Goal: Information Seeking & Learning: Learn about a topic

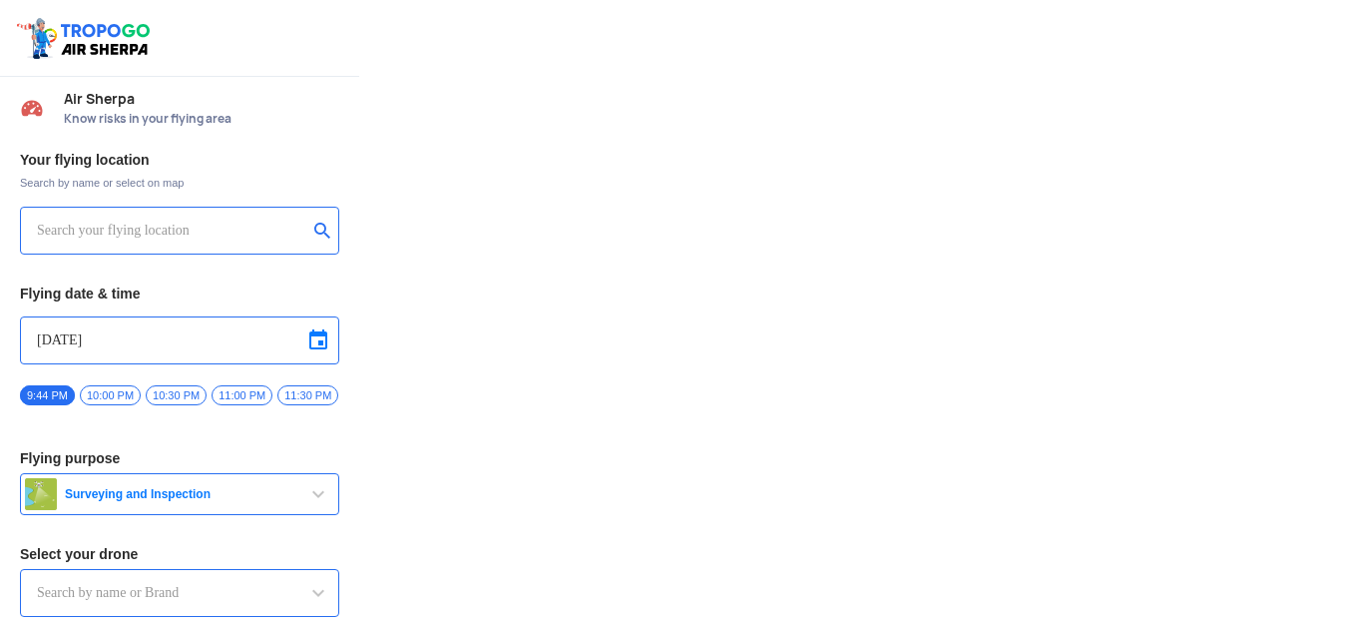
type input "Lookout VTOL_Tactical"
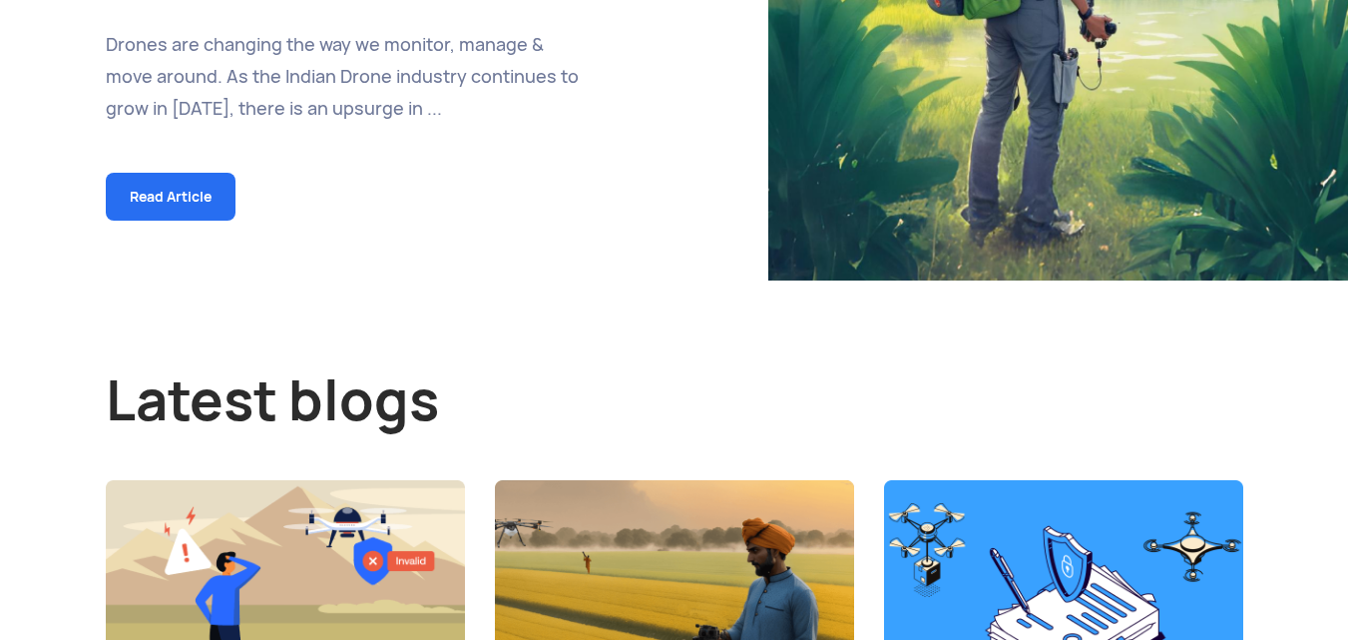
scroll to position [546, 0]
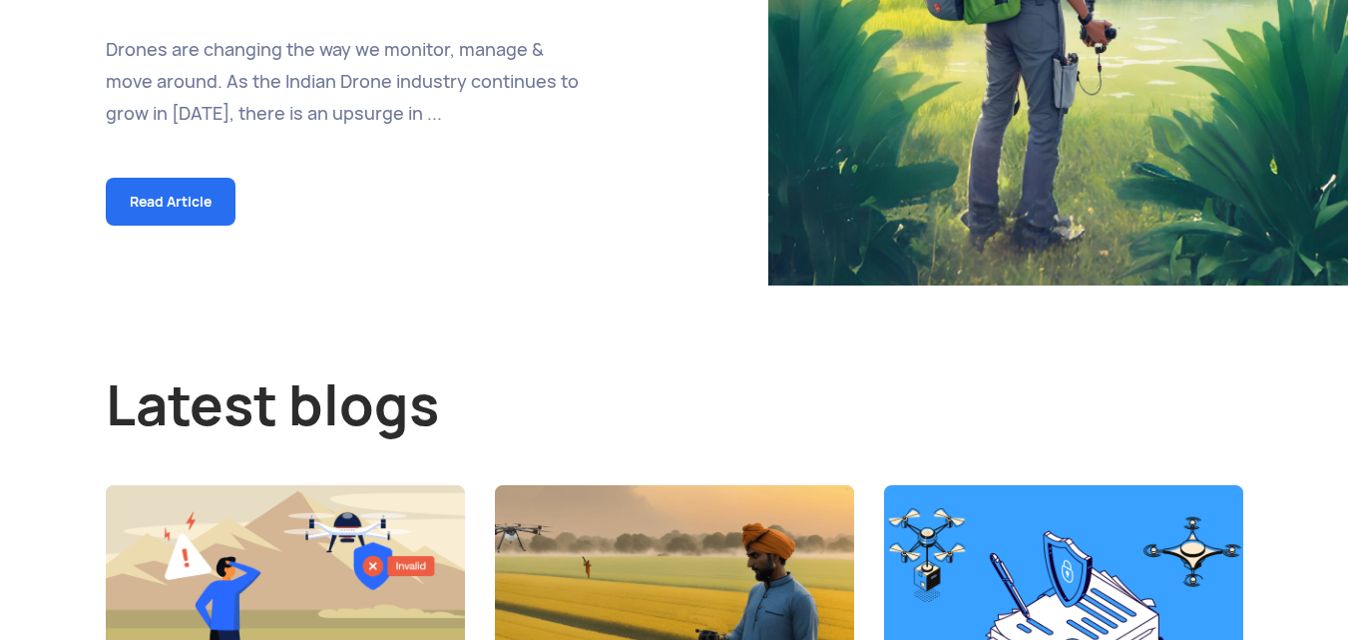
click at [155, 196] on link "Read Article" at bounding box center [171, 202] width 130 height 48
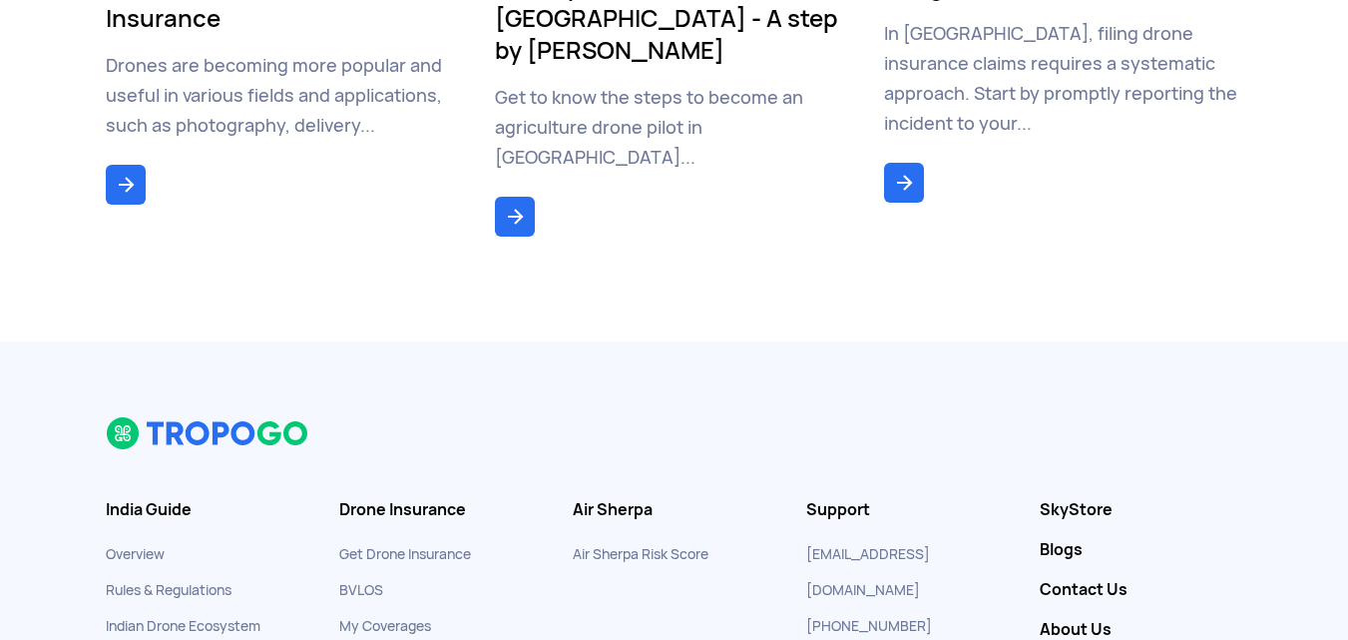
scroll to position [7294, 0]
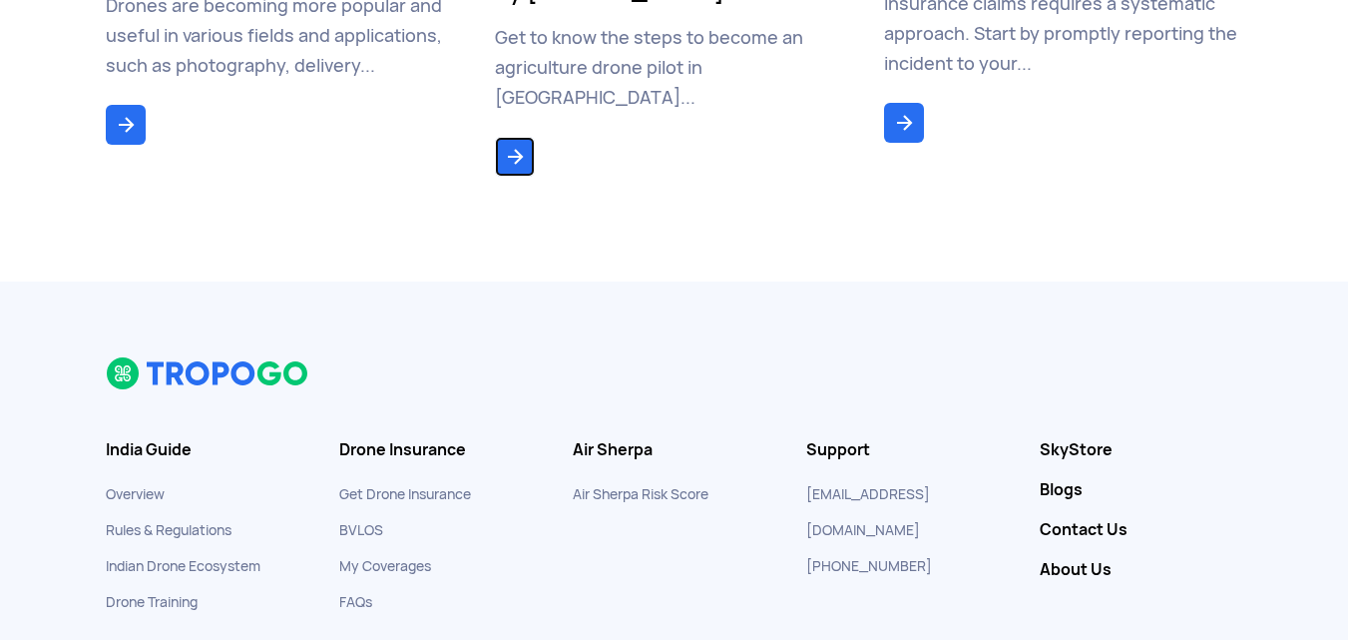
click at [520, 137] on link at bounding box center [515, 157] width 40 height 40
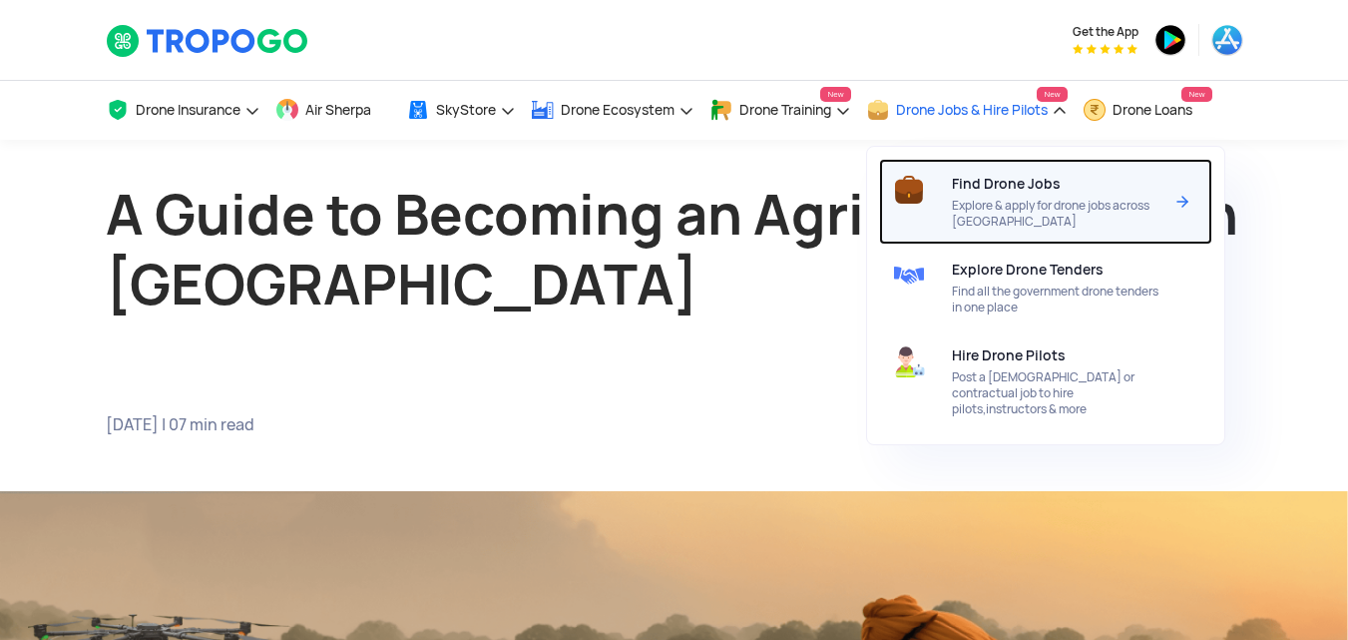
click at [1170, 202] on div "Find Drone Jobs Explore & apply for drone jobs across India" at bounding box center [1061, 202] width 219 height 86
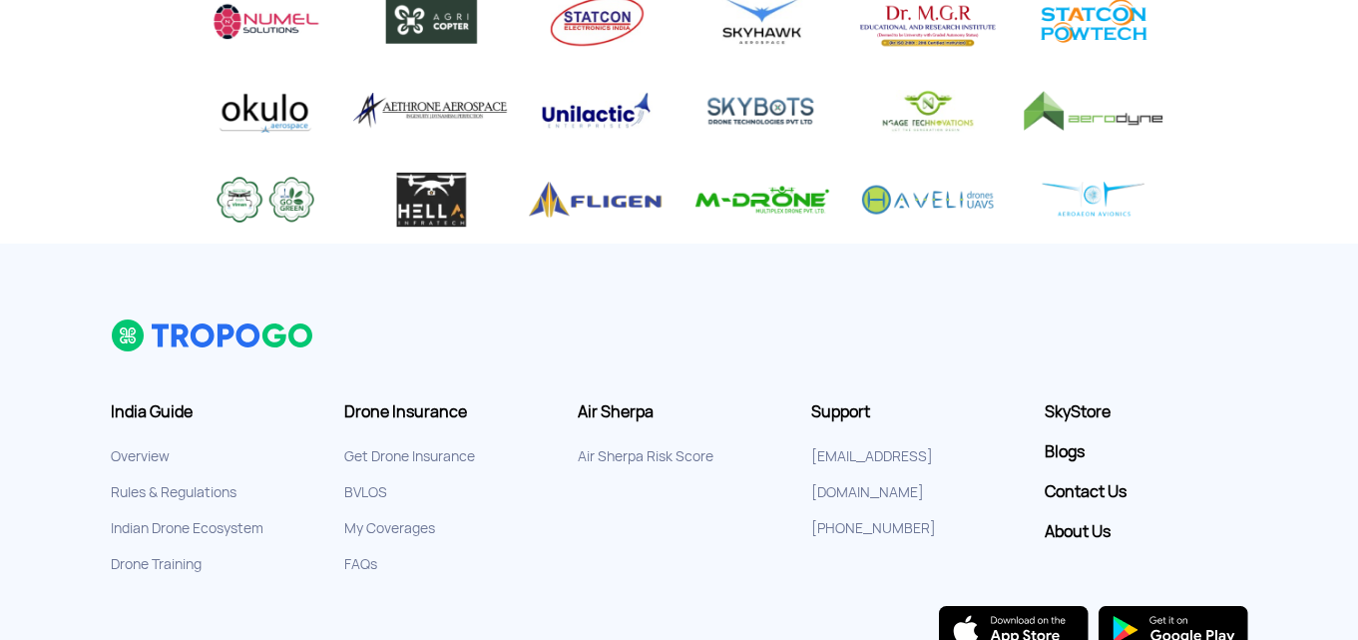
scroll to position [1482, 0]
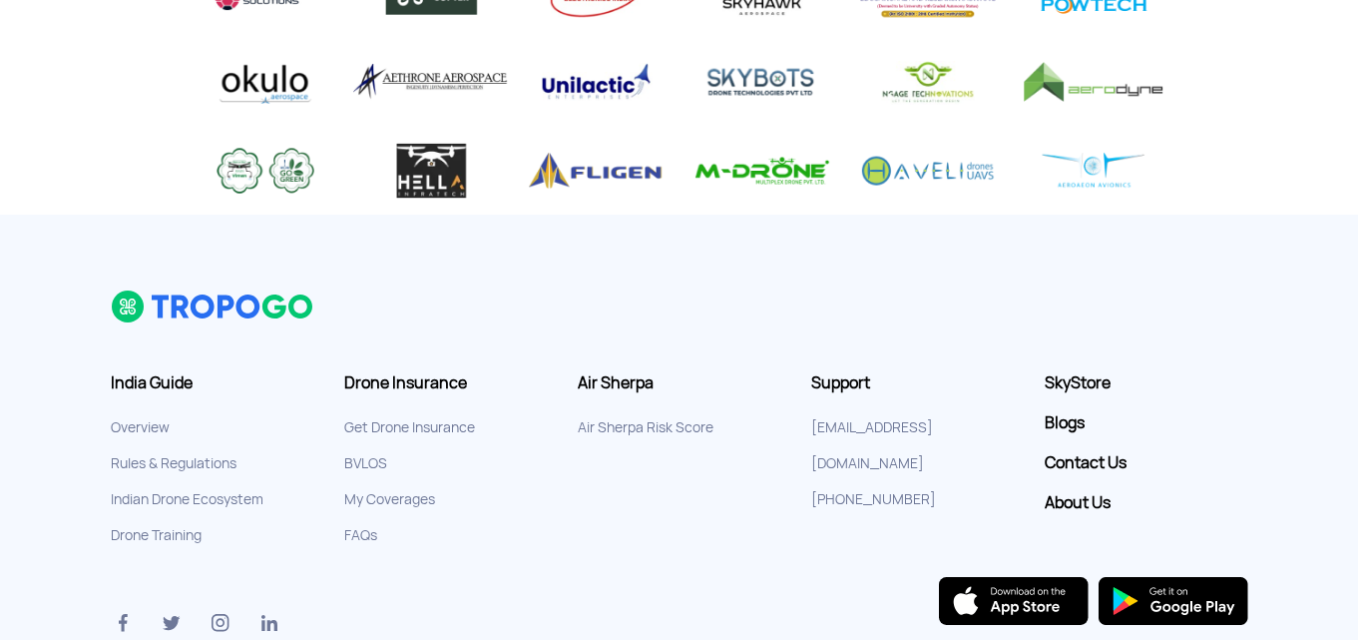
click at [743, 164] on img at bounding box center [762, 171] width 156 height 58
click at [1085, 394] on ul "SkyStore Blogs Contact Us About Us" at bounding box center [1147, 443] width 204 height 140
click at [1059, 380] on link "SkyStore" at bounding box center [1147, 383] width 204 height 20
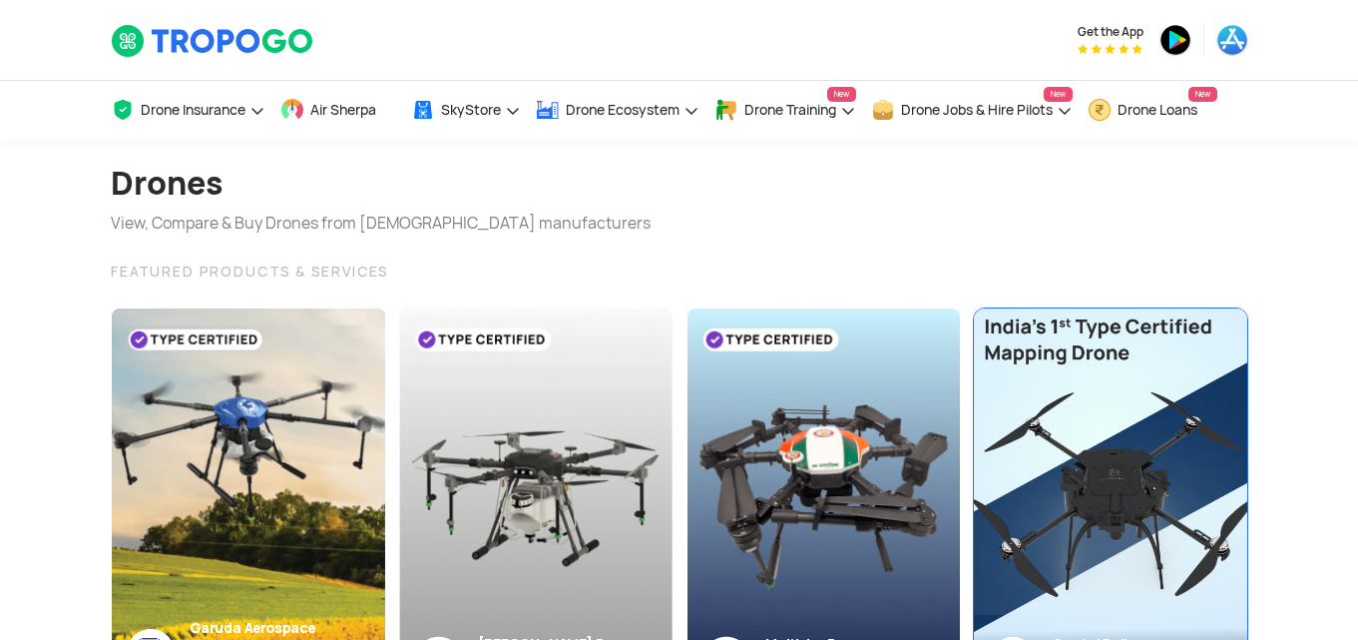
click at [1048, 327] on img at bounding box center [1110, 503] width 300 height 431
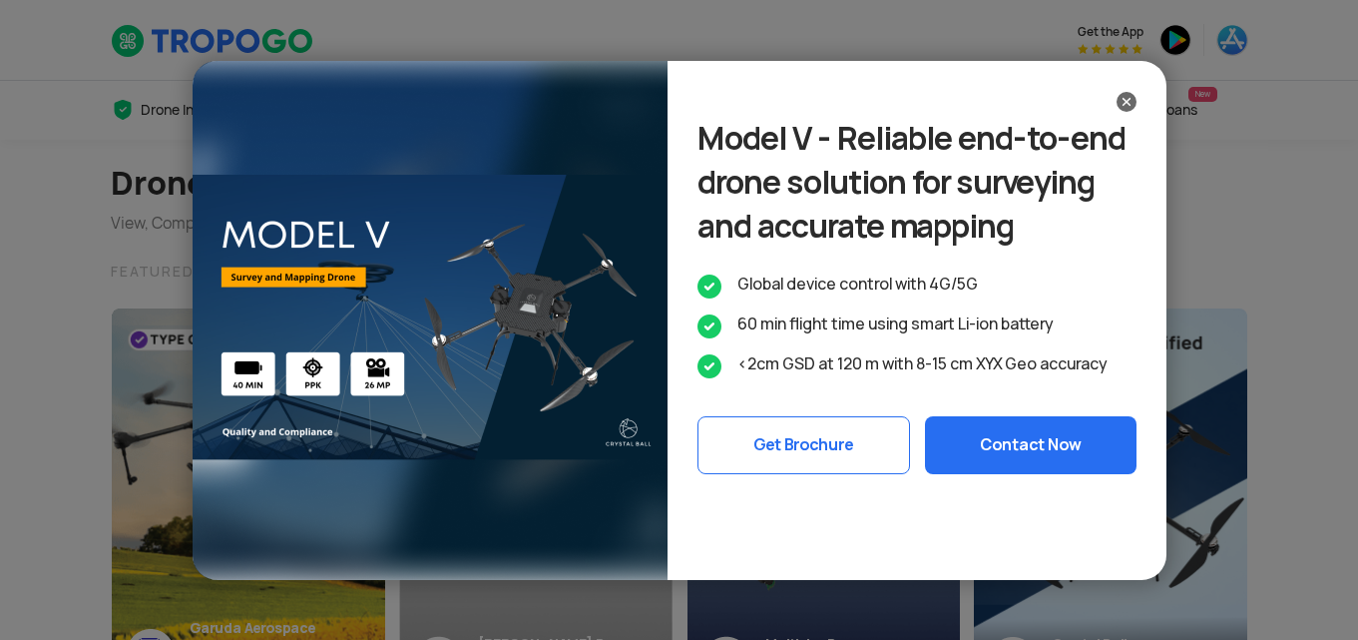
click at [542, 361] on img at bounding box center [430, 320] width 475 height 519
click at [783, 474] on button "Get Brochure" at bounding box center [803, 445] width 213 height 58
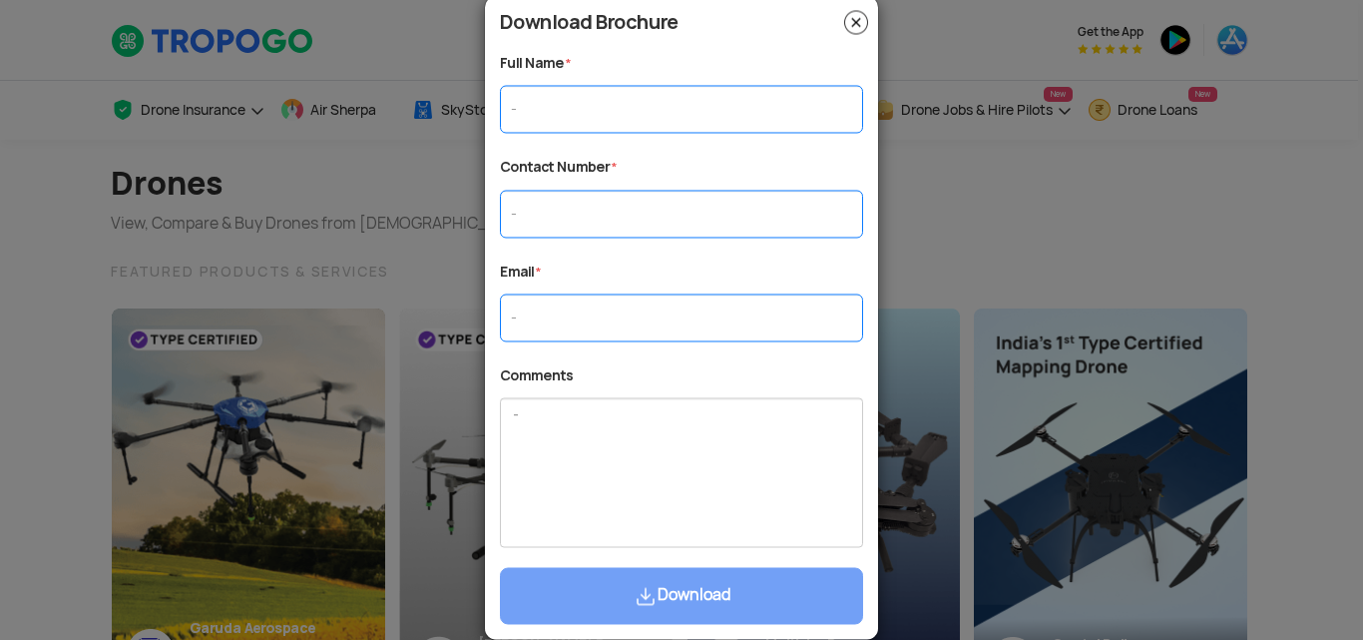
click at [857, 28] on img at bounding box center [856, 22] width 24 height 24
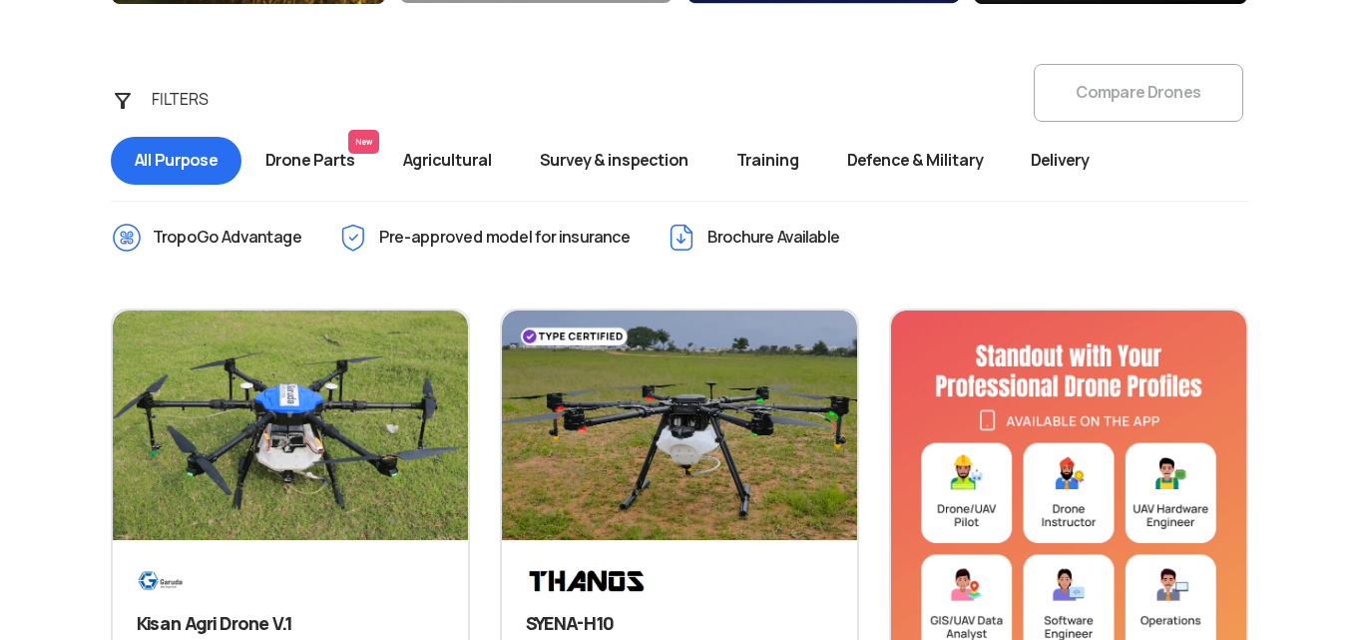
scroll to position [710, 0]
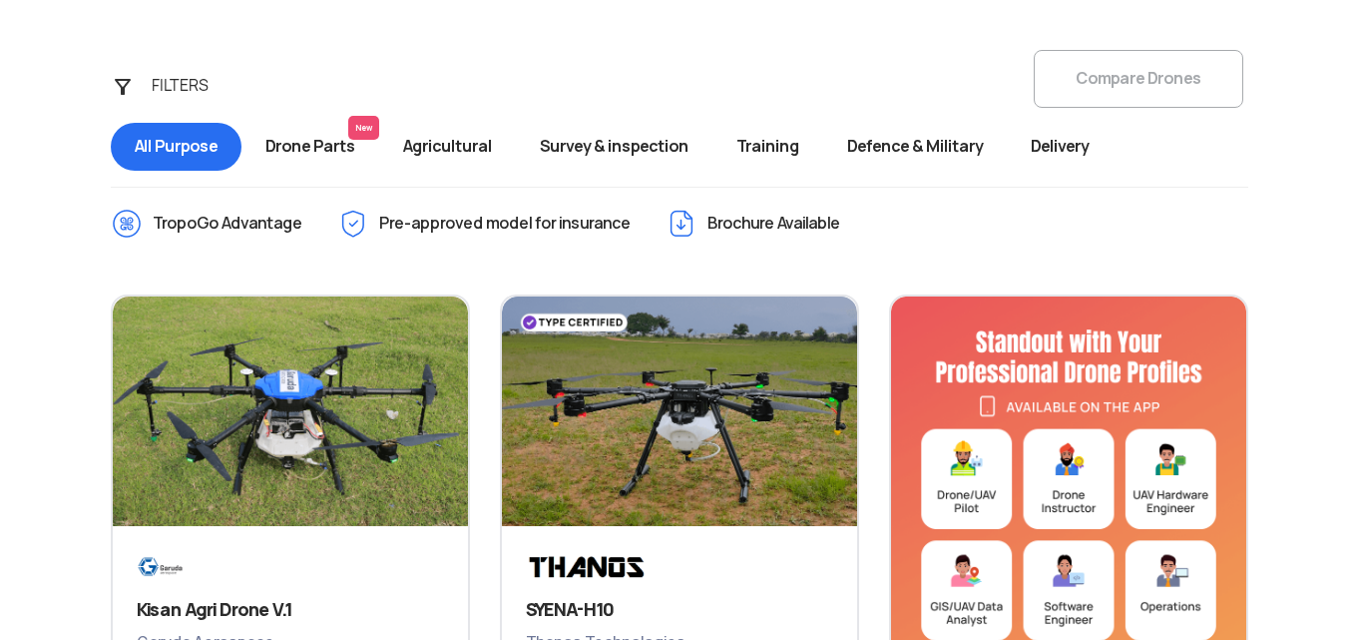
click at [784, 145] on span "Training" at bounding box center [767, 147] width 111 height 48
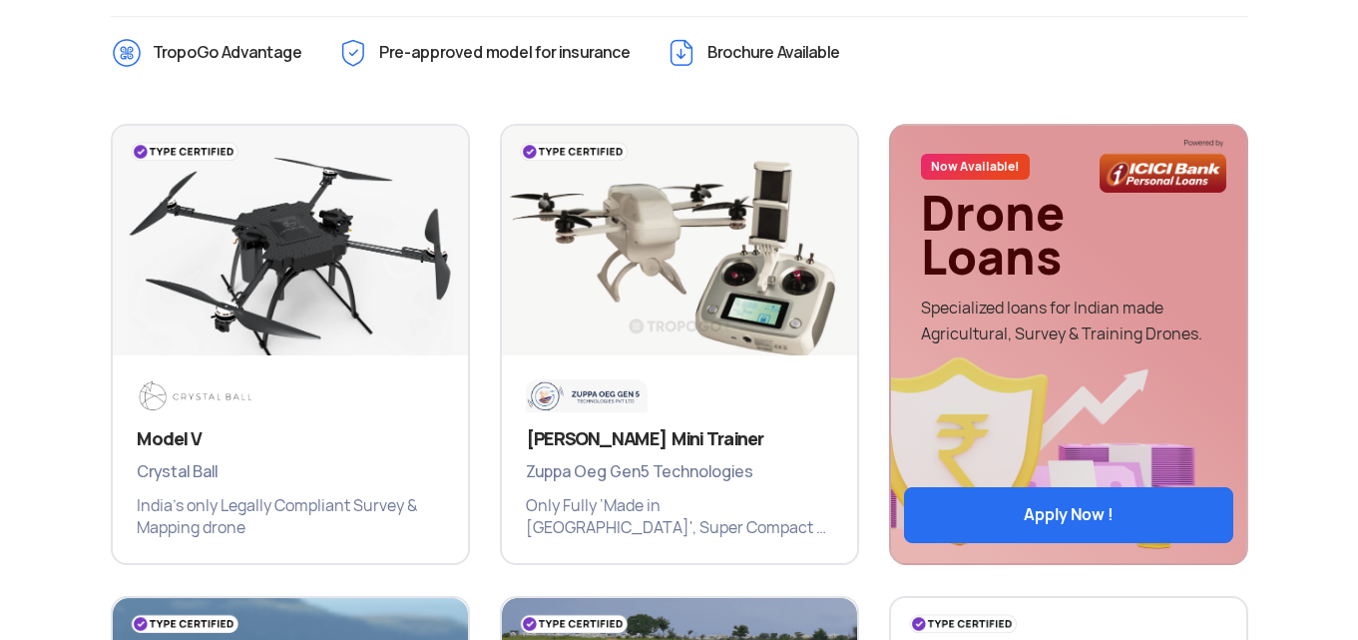
scroll to position [874, 0]
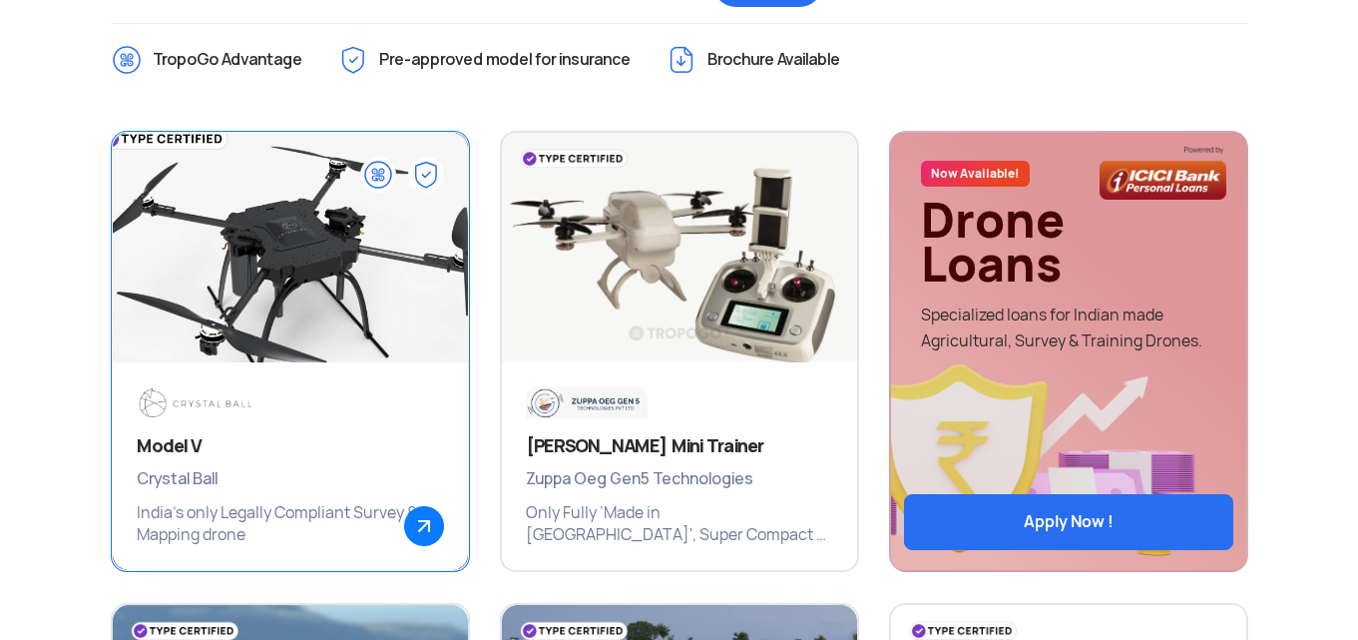
click at [358, 256] on img at bounding box center [290, 257] width 426 height 299
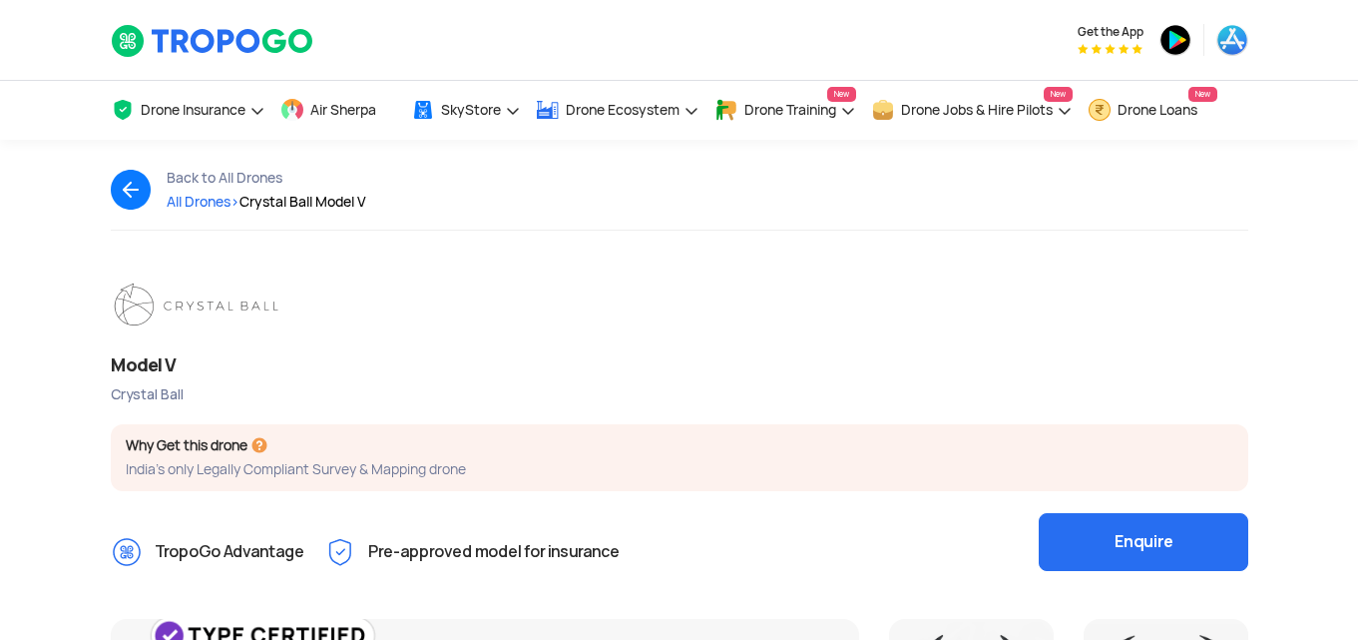
scroll to position [560, 0]
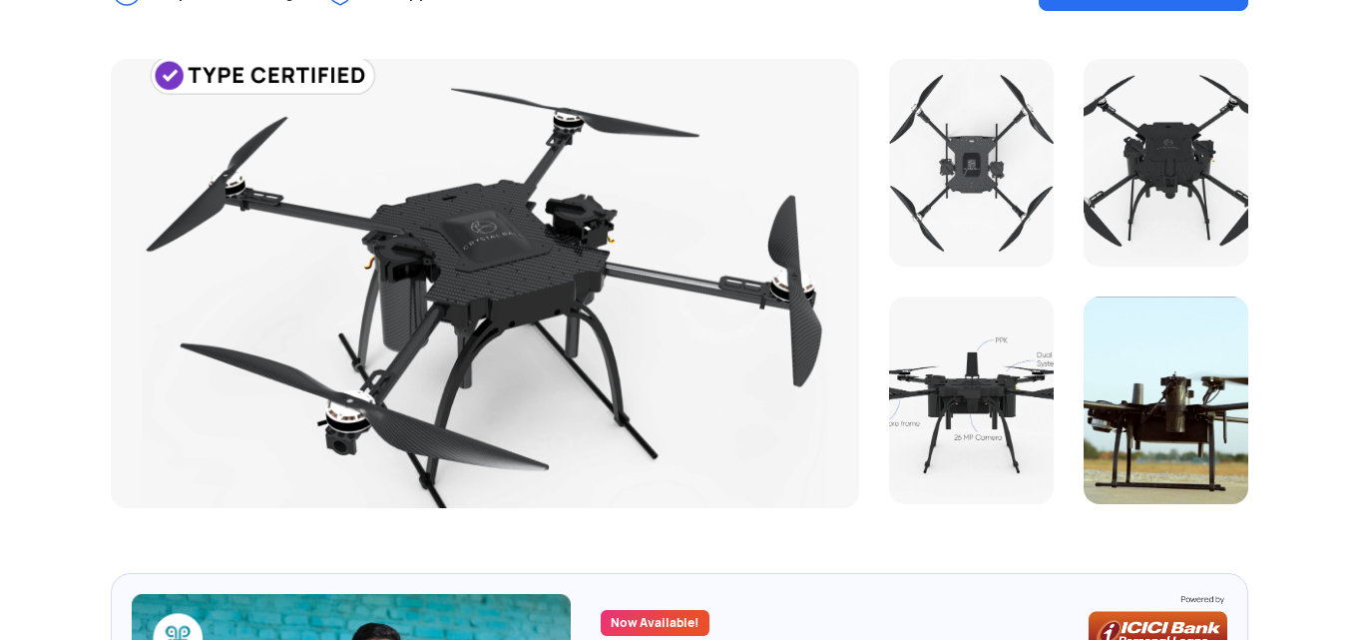
click at [959, 151] on div at bounding box center [971, 163] width 165 height 208
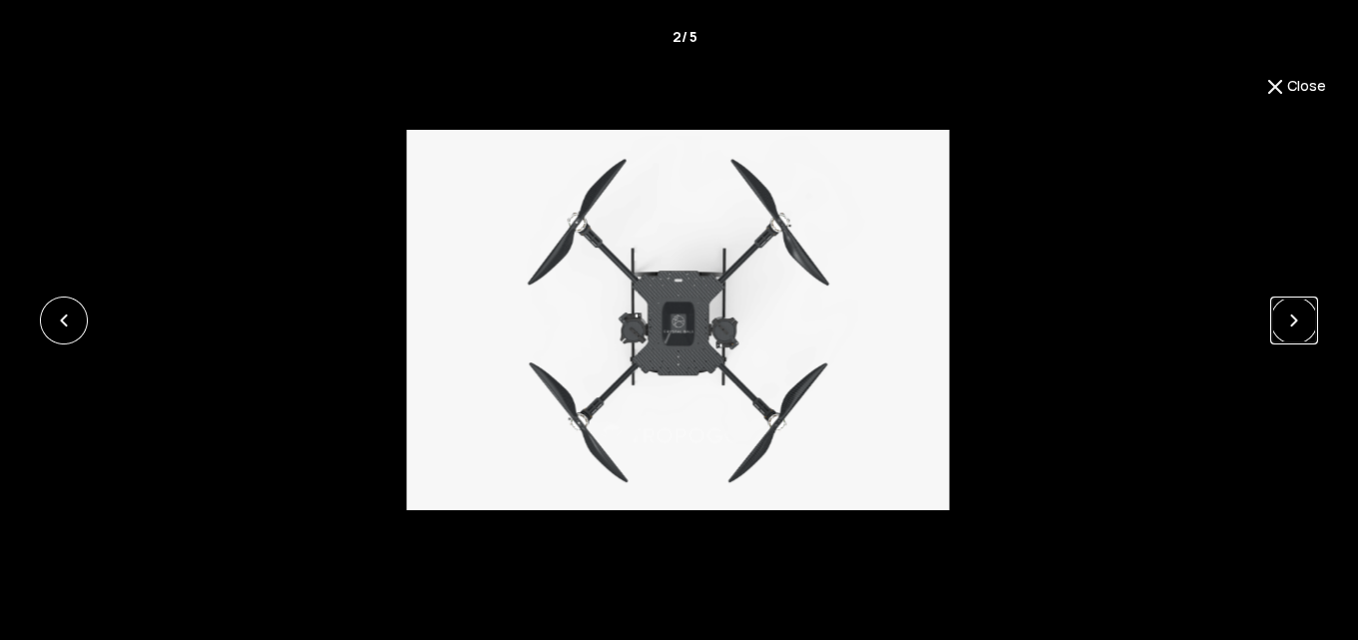
click at [1291, 314] on link at bounding box center [1294, 320] width 48 height 48
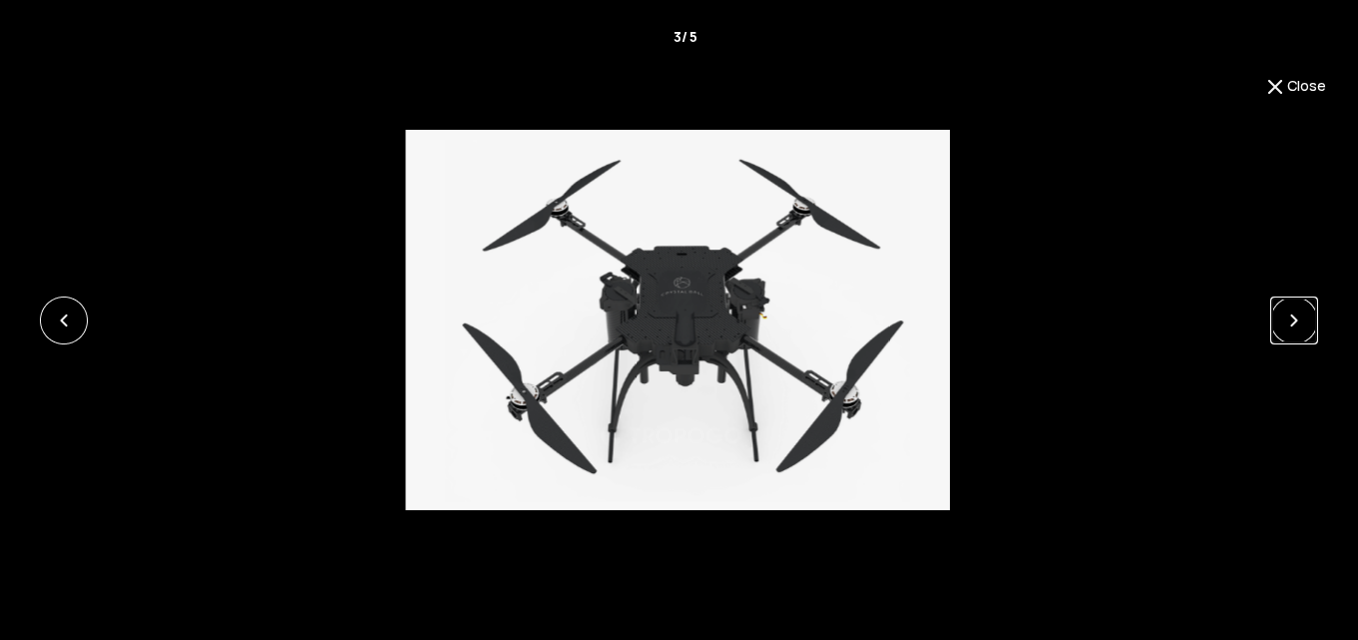
click at [1291, 314] on link at bounding box center [1294, 320] width 48 height 48
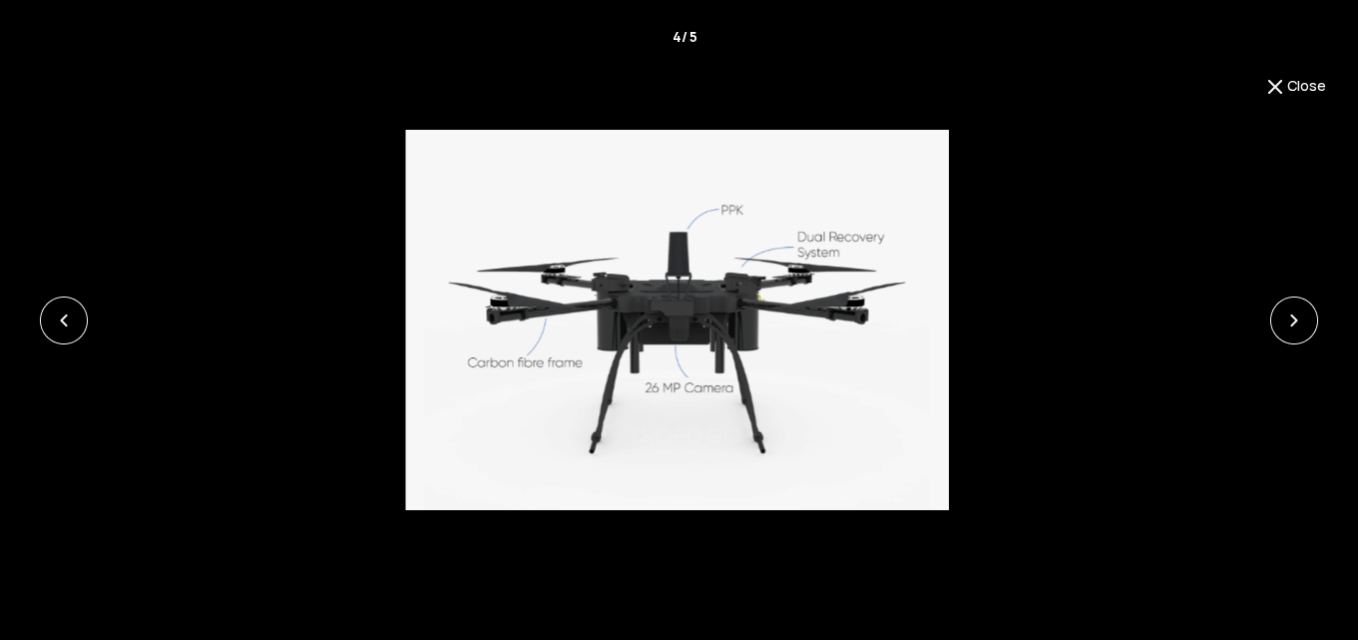
click at [1286, 80] on button "Close" at bounding box center [1294, 87] width 63 height 24
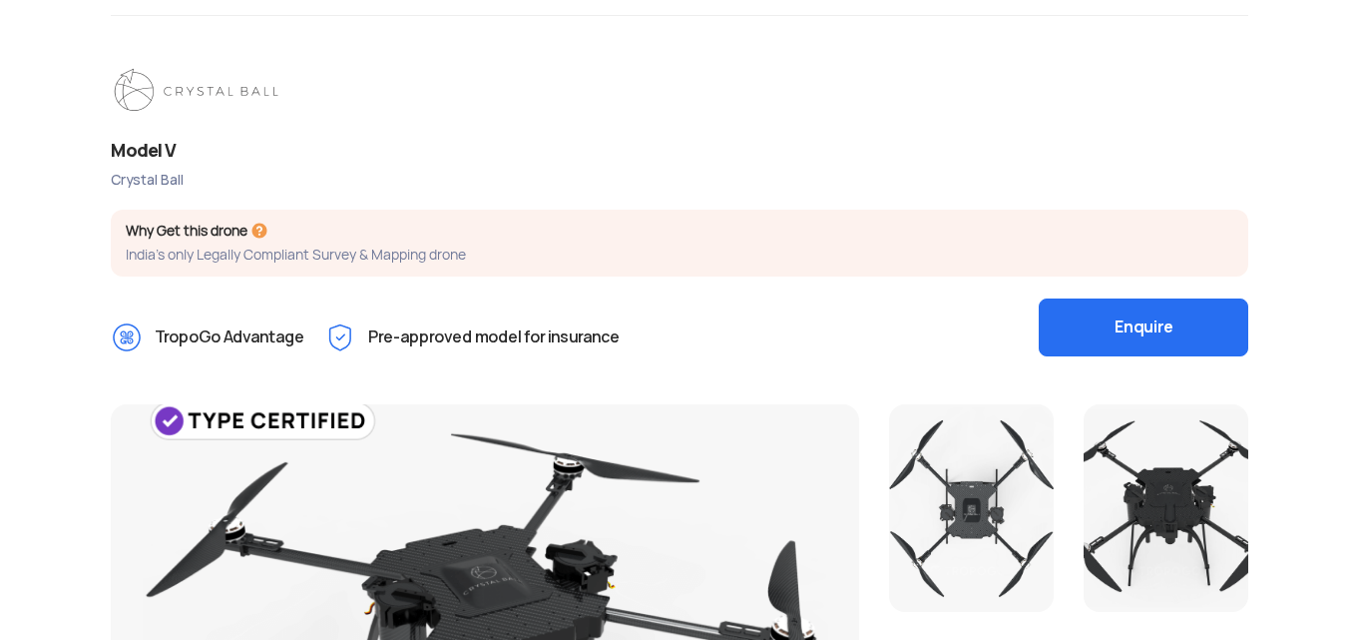
scroll to position [0, 0]
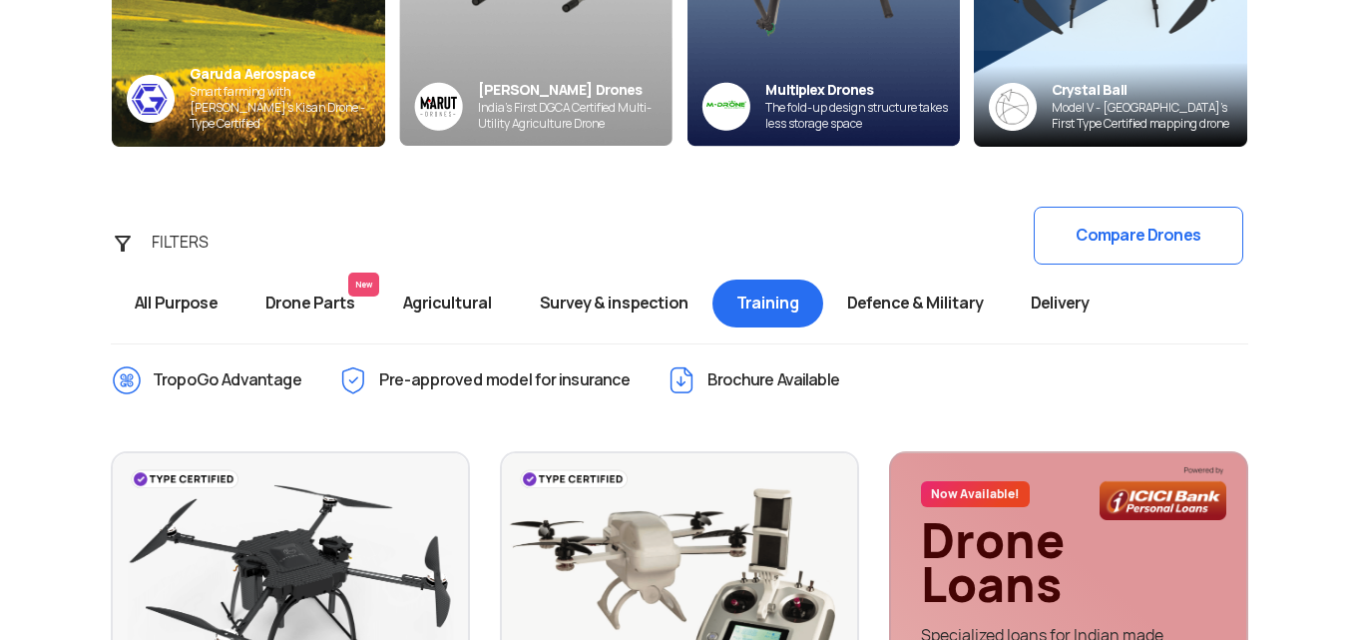
scroll to position [544, 0]
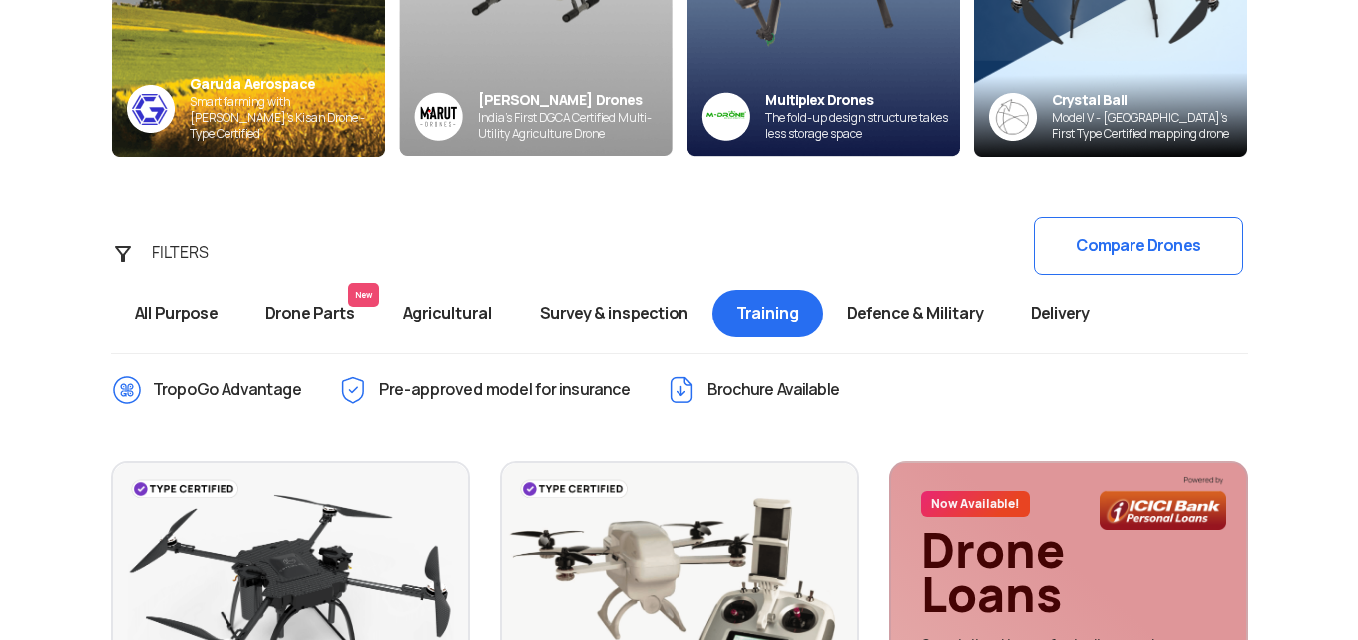
click at [441, 308] on span "Agricultural" at bounding box center [447, 313] width 137 height 48
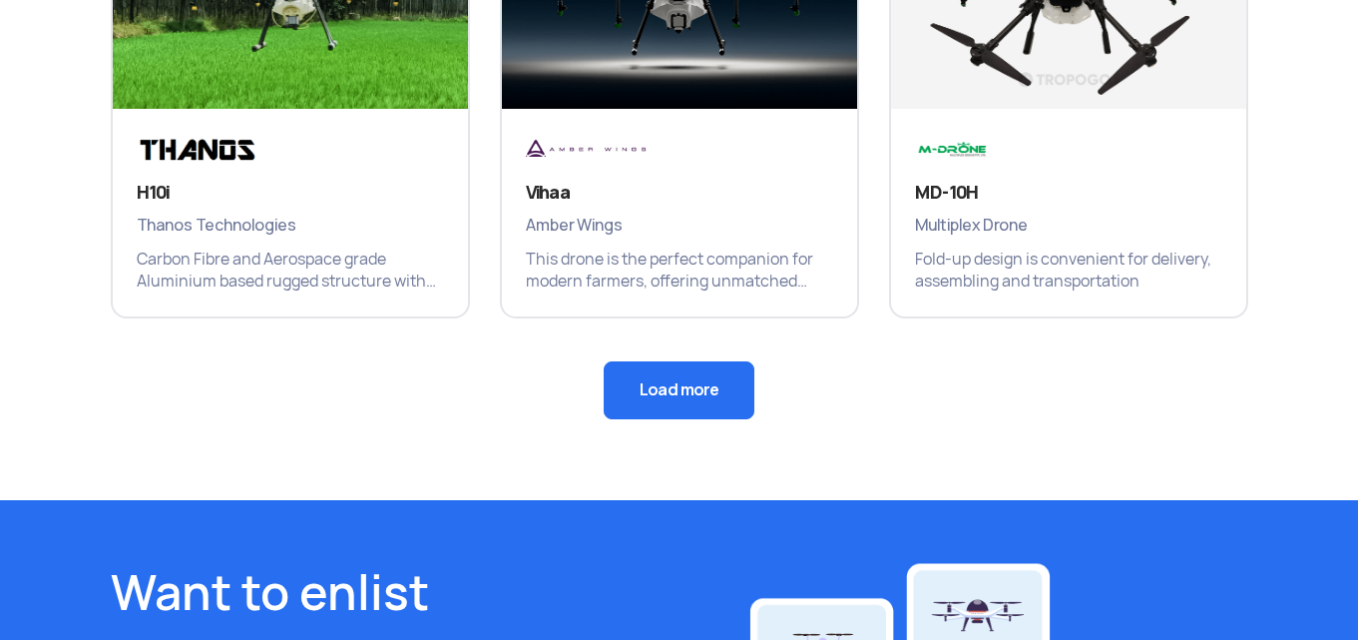
scroll to position [1566, 0]
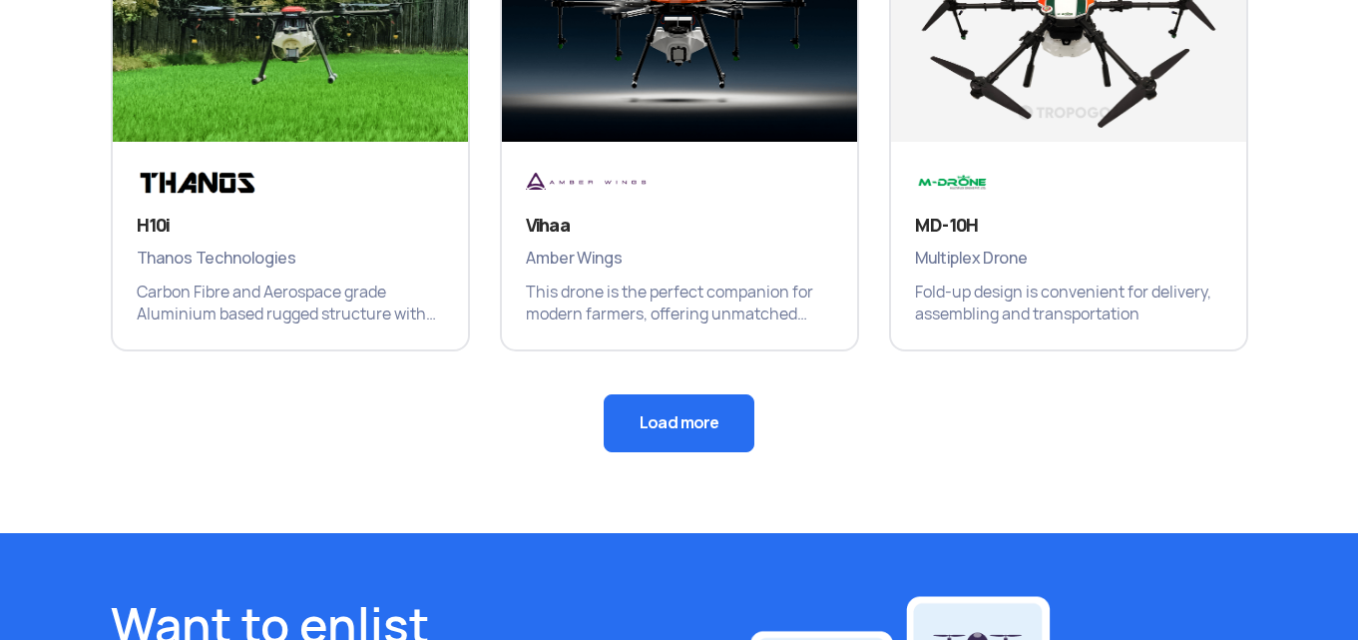
click at [698, 409] on button "Load more" at bounding box center [679, 423] width 151 height 58
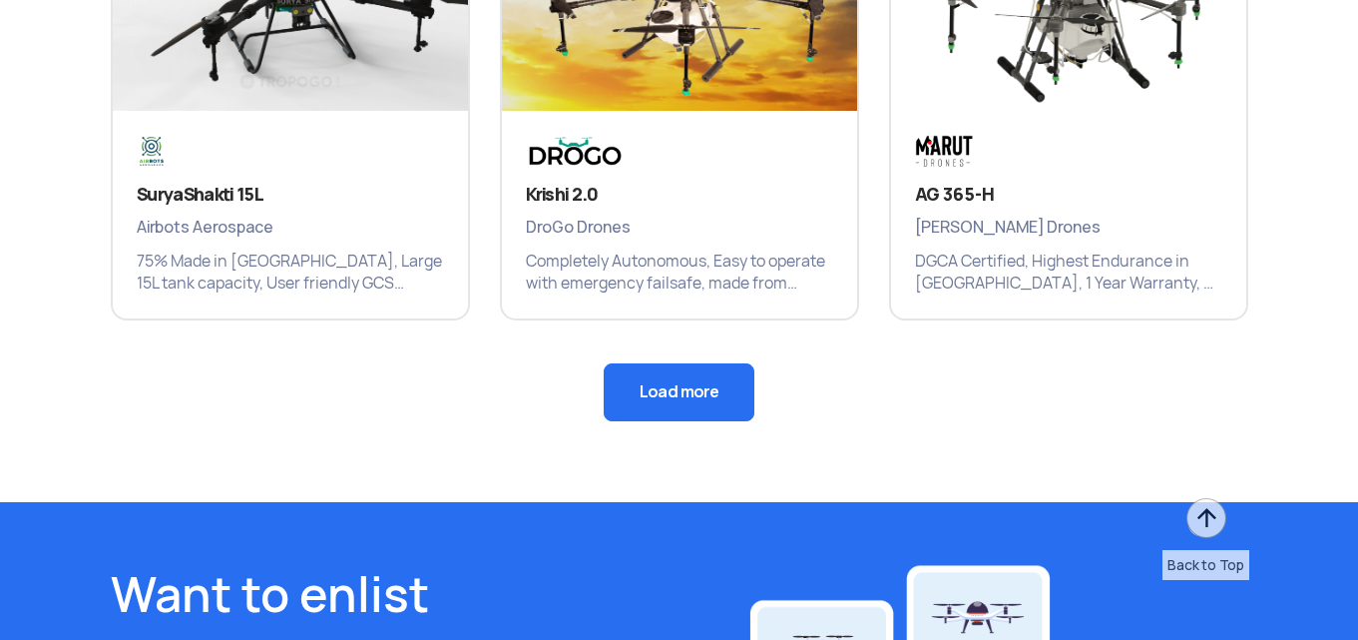
scroll to position [2501, 0]
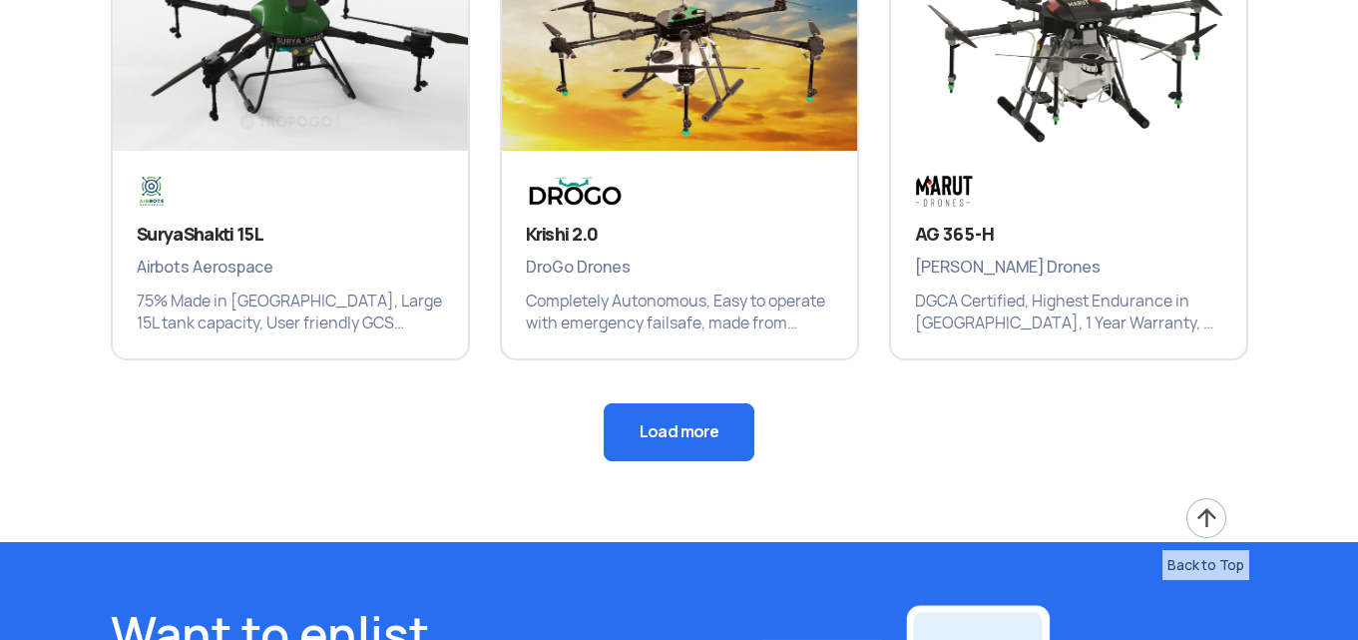
click at [642, 423] on button "Load more" at bounding box center [679, 432] width 151 height 58
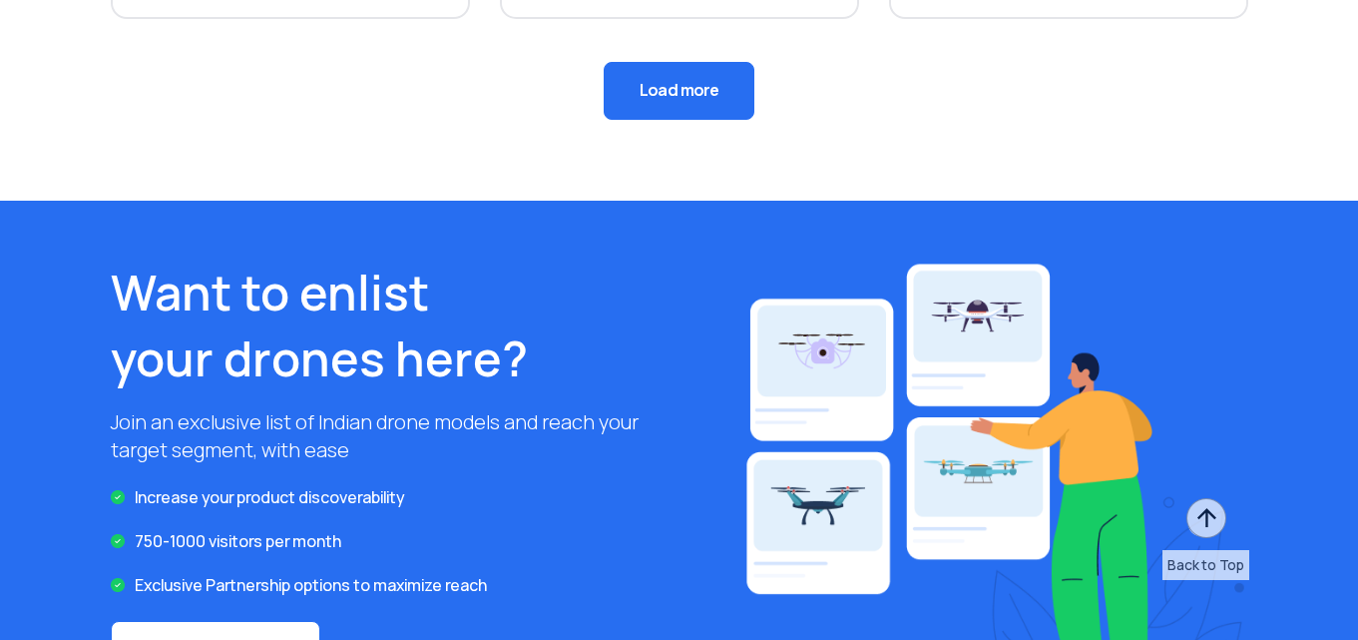
scroll to position [3729, 0]
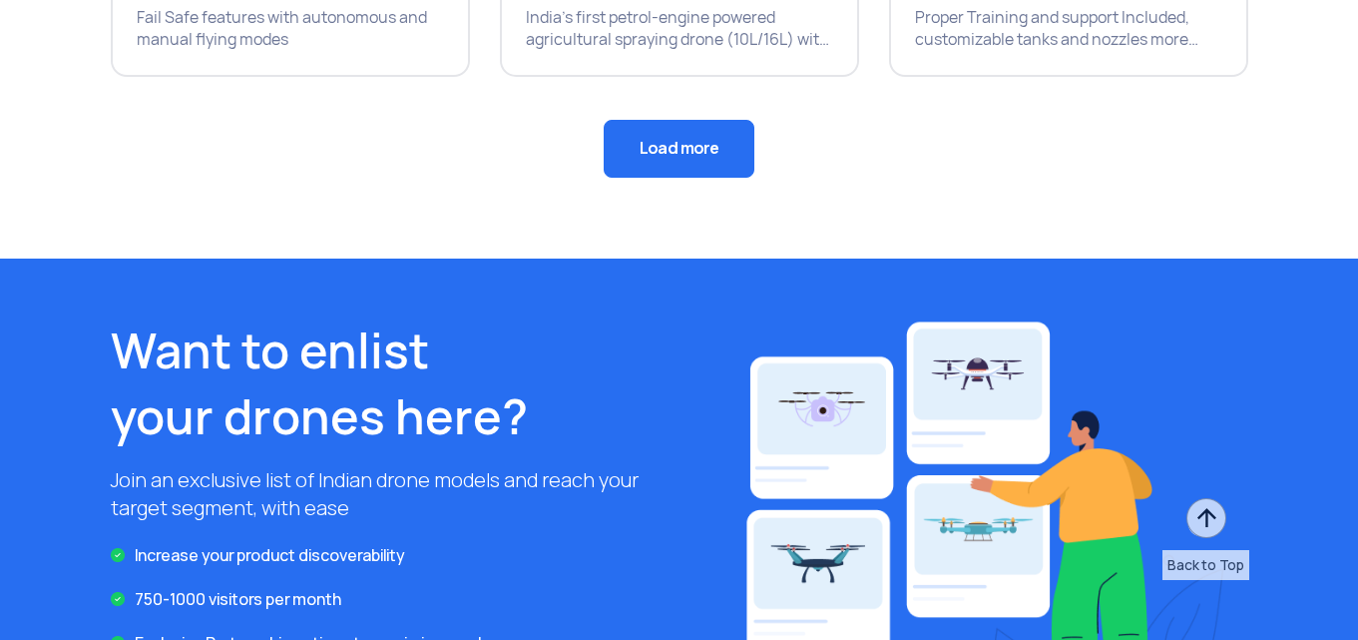
click at [634, 155] on button "Load more" at bounding box center [679, 149] width 151 height 58
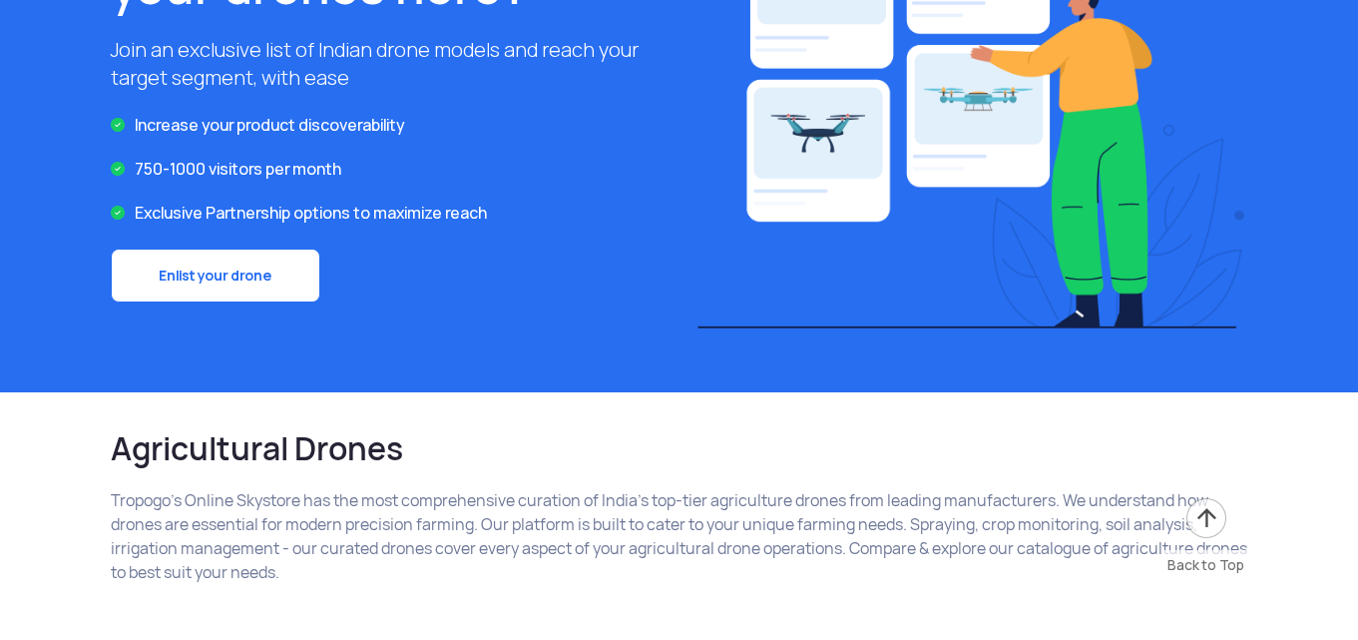
scroll to position [0, 0]
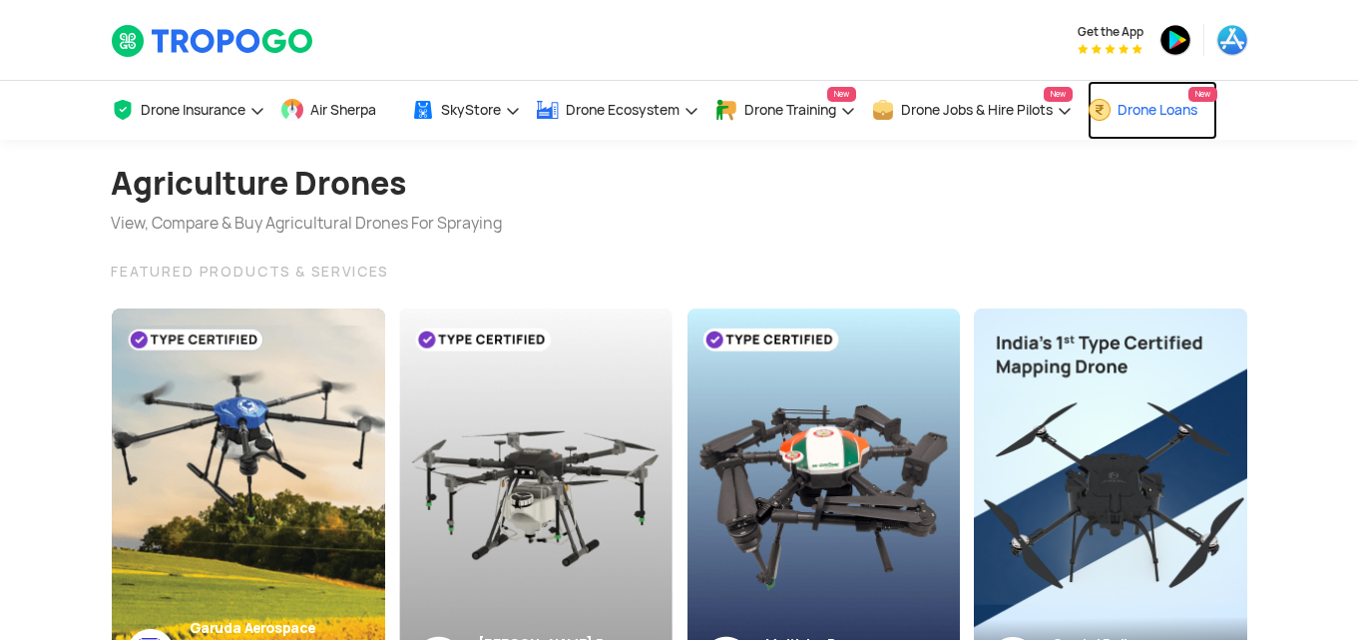
click at [1168, 112] on span "Drone Loans" at bounding box center [1157, 110] width 80 height 16
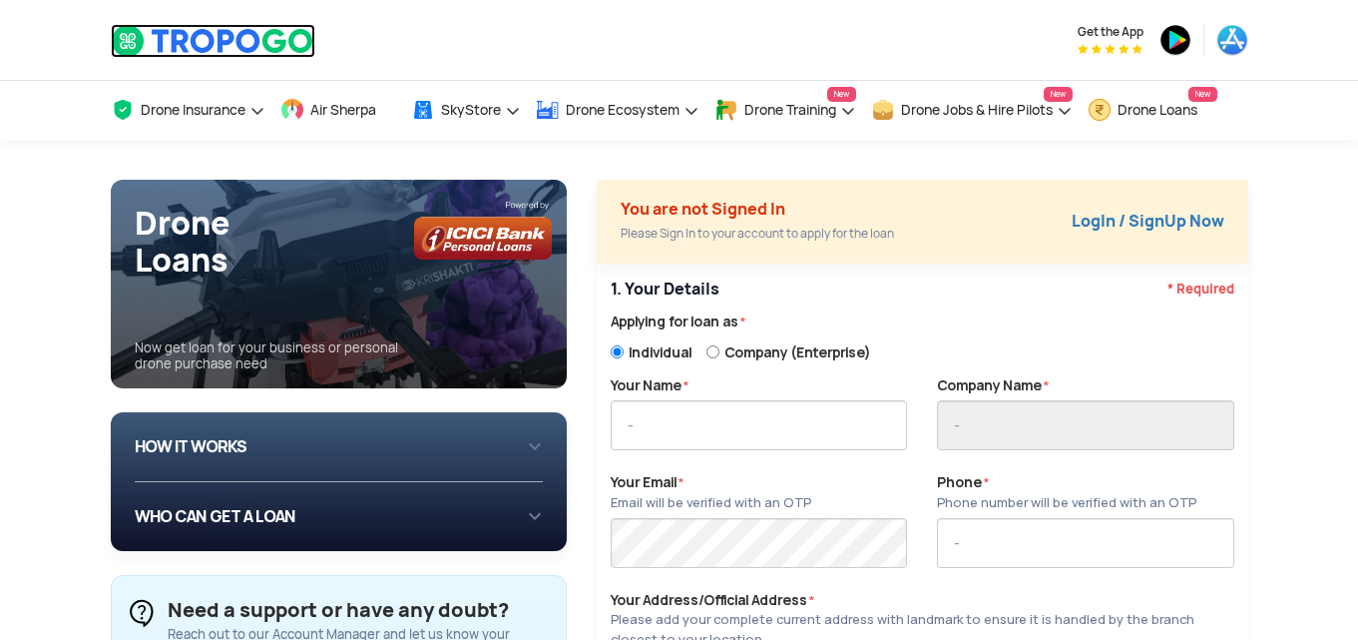
click at [254, 38] on img at bounding box center [213, 41] width 205 height 34
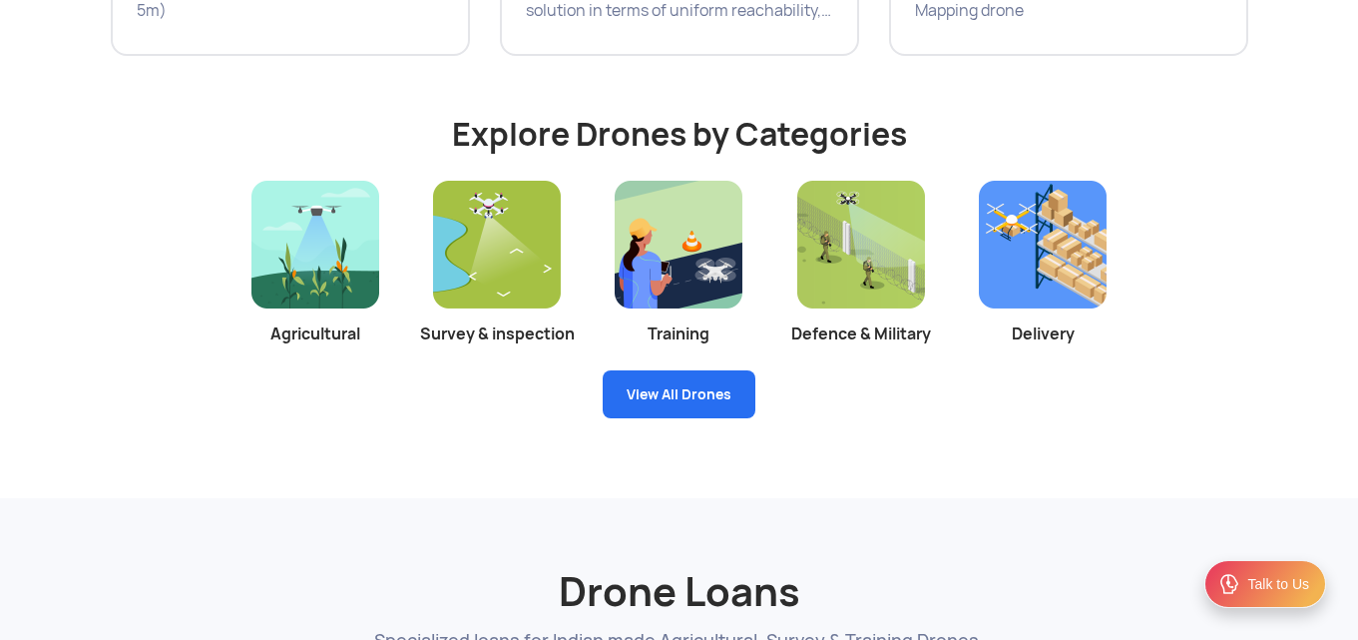
scroll to position [3612, 0]
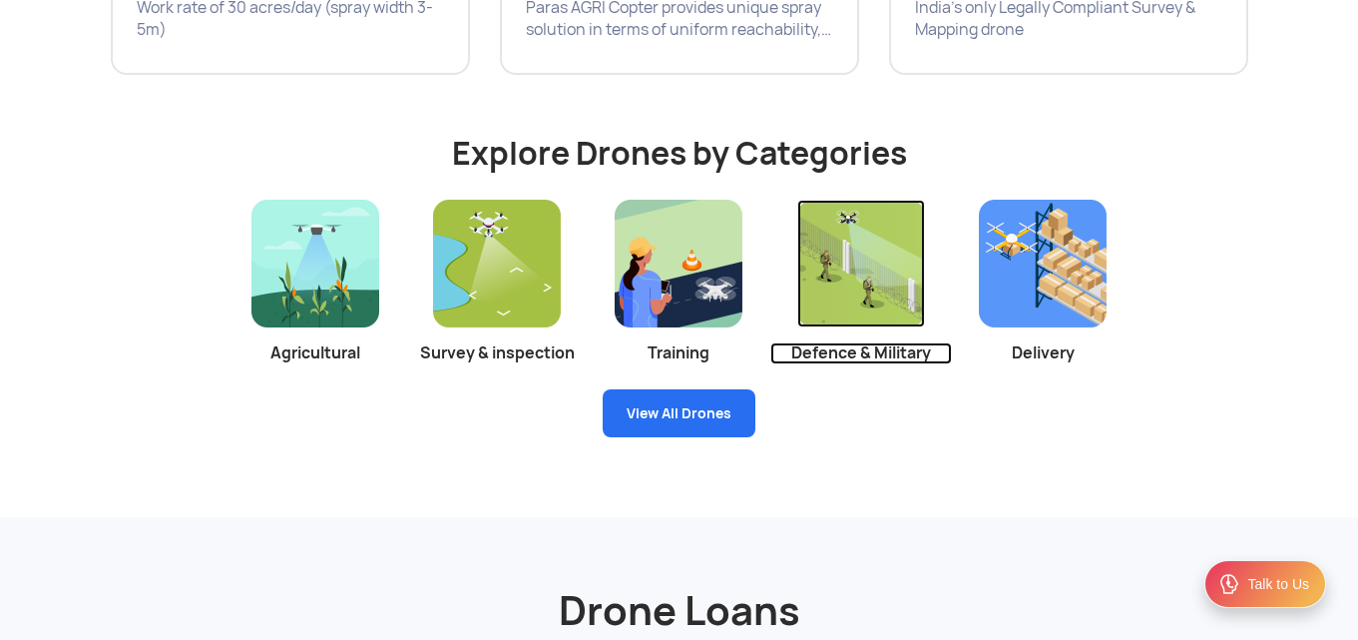
click at [876, 234] on img at bounding box center [861, 264] width 128 height 128
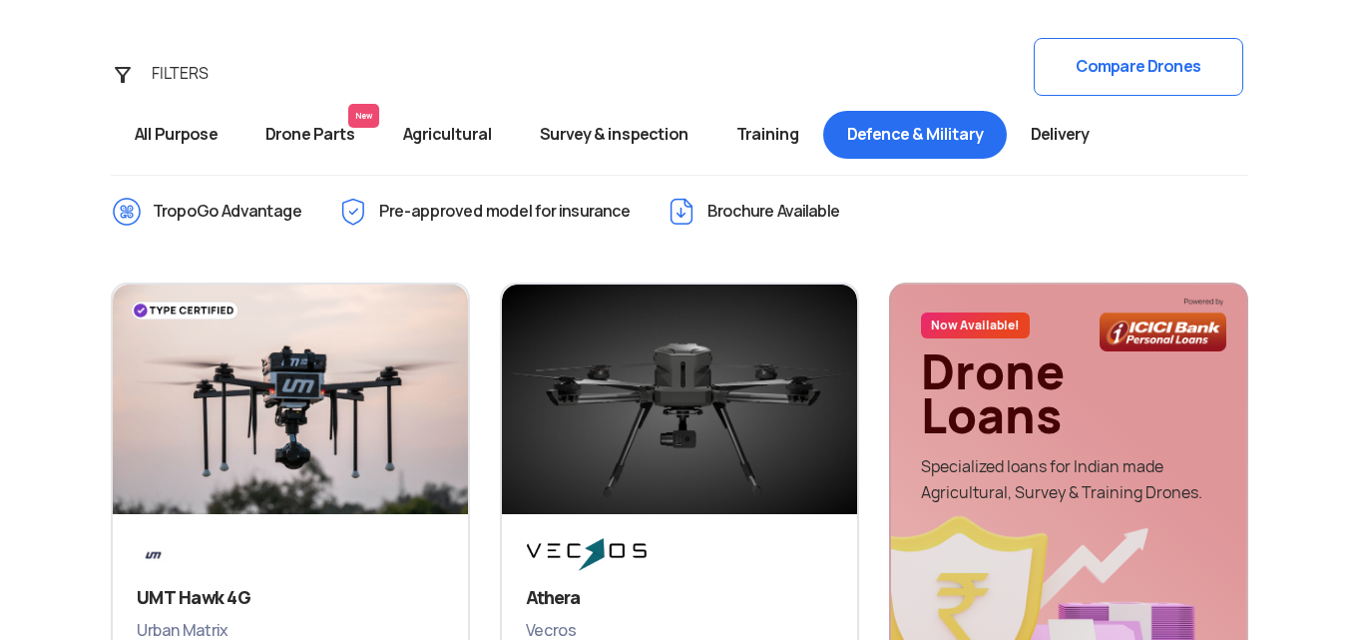
scroll to position [694, 0]
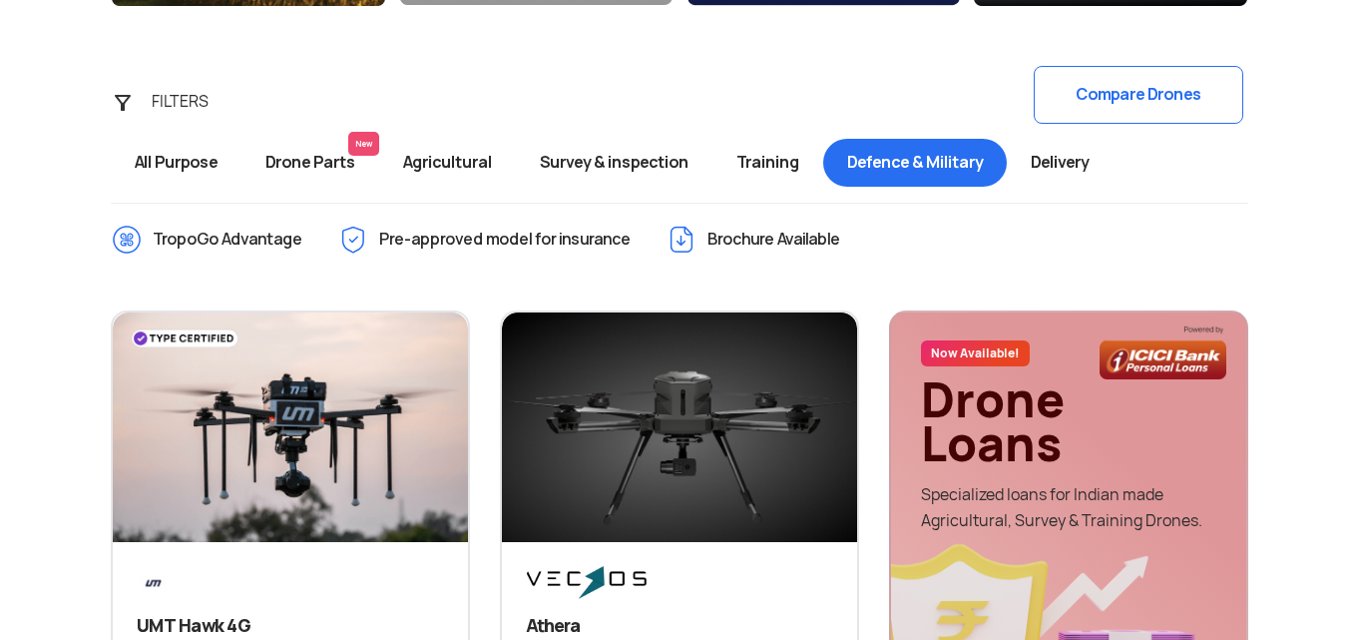
click at [327, 162] on span "Drone Parts New" at bounding box center [310, 163] width 138 height 48
